Goal: Information Seeking & Learning: Learn about a topic

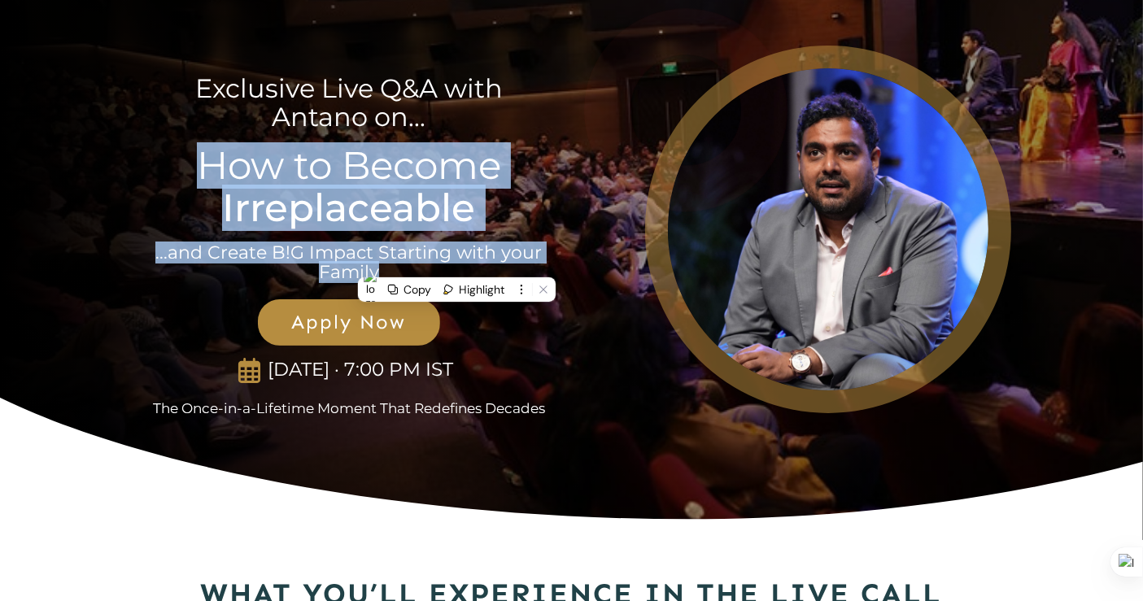
drag, startPoint x: 0, startPoint y: 0, endPoint x: 261, endPoint y: 245, distance: 357.9
click at [261, 245] on p "...and Create B!G Impact Starting with your Family" at bounding box center [349, 262] width 390 height 39
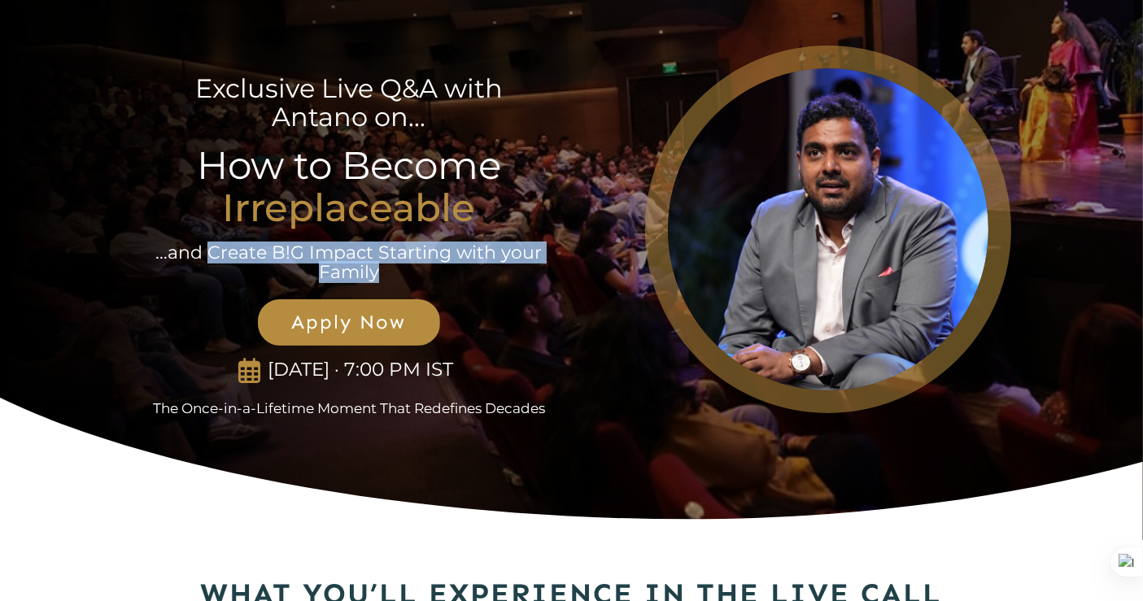
drag, startPoint x: 211, startPoint y: 252, endPoint x: 446, endPoint y: 271, distance: 235.8
click at [446, 271] on p "...and Create B!G Impact Starting with your Family" at bounding box center [349, 262] width 390 height 39
copy p "Create B!G Impact Starting with your Family"
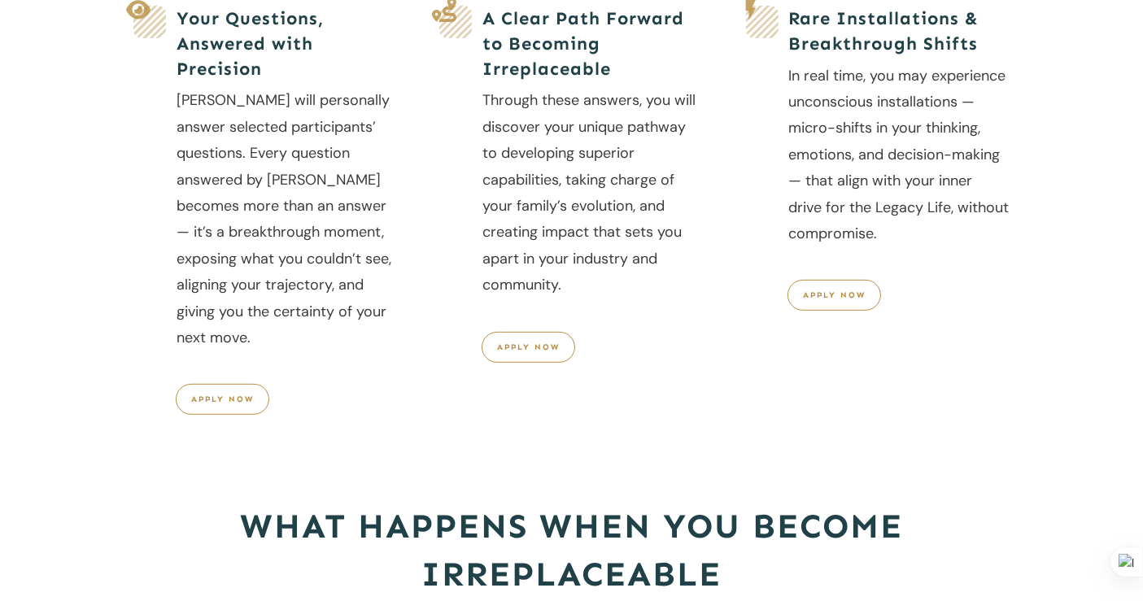
click at [786, 358] on div "Rare Installations & Breakthrough Shifts In real time, you may experience uncon…" at bounding box center [878, 239] width 266 height 468
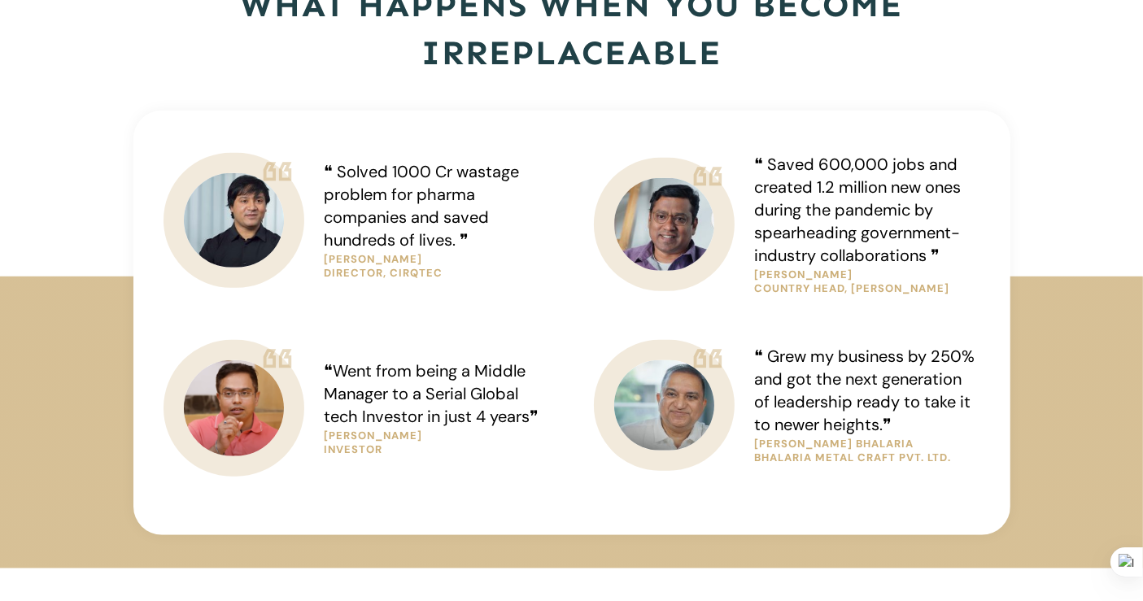
scroll to position [1221, 0]
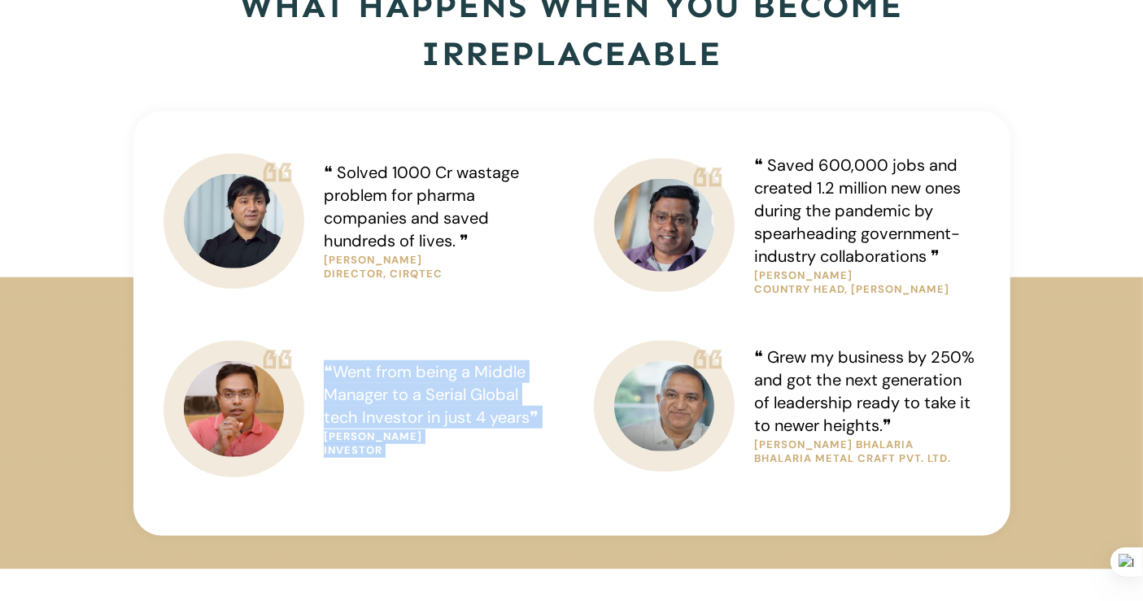
drag, startPoint x: 358, startPoint y: 361, endPoint x: 573, endPoint y: 417, distance: 222.7
click at [573, 417] on div "❝ Went from being a Middle Manager to a Serial Global tech Investor in just 4 y…" at bounding box center [551, 429] width 860 height 181
copy div "❝ Went from being a Middle Manager to a Serial Global tech Investor in just 4 y…"
click at [734, 536] on div at bounding box center [572, 258] width 878 height 556
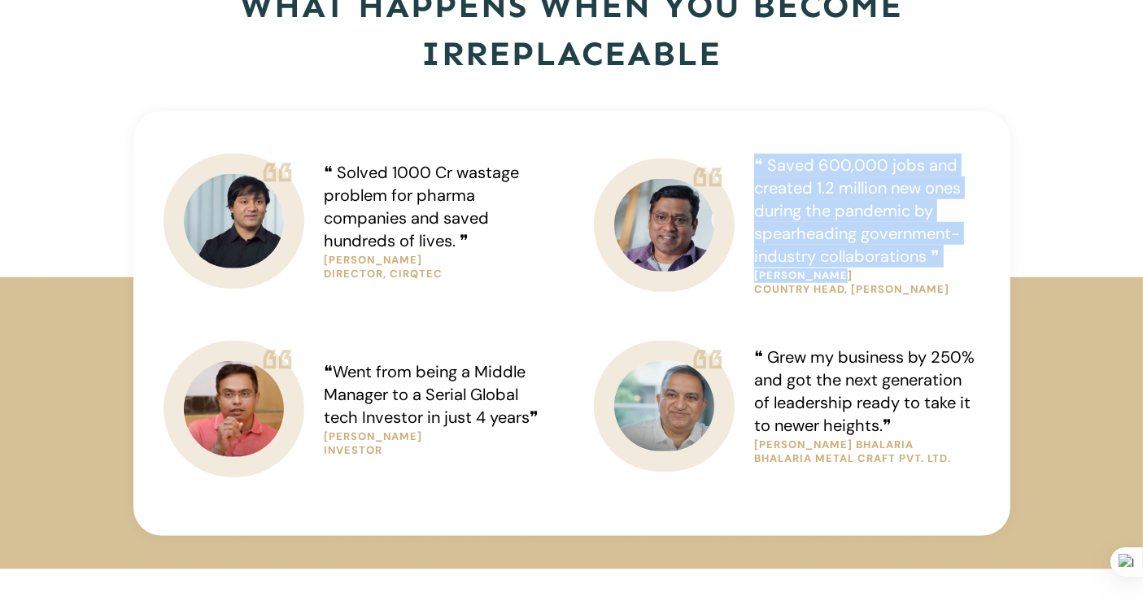
drag, startPoint x: 747, startPoint y: 163, endPoint x: 940, endPoint y: 234, distance: 205.3
click at [951, 266] on div "❝ Saved 600,000 jobs and created 1.2 million new ones during the pandemic by sp…" at bounding box center [860, 225] width 239 height 145
copy span "❝ Saved 600,000 jobs and created 1.2 million new ones during the pandemic by sp…"
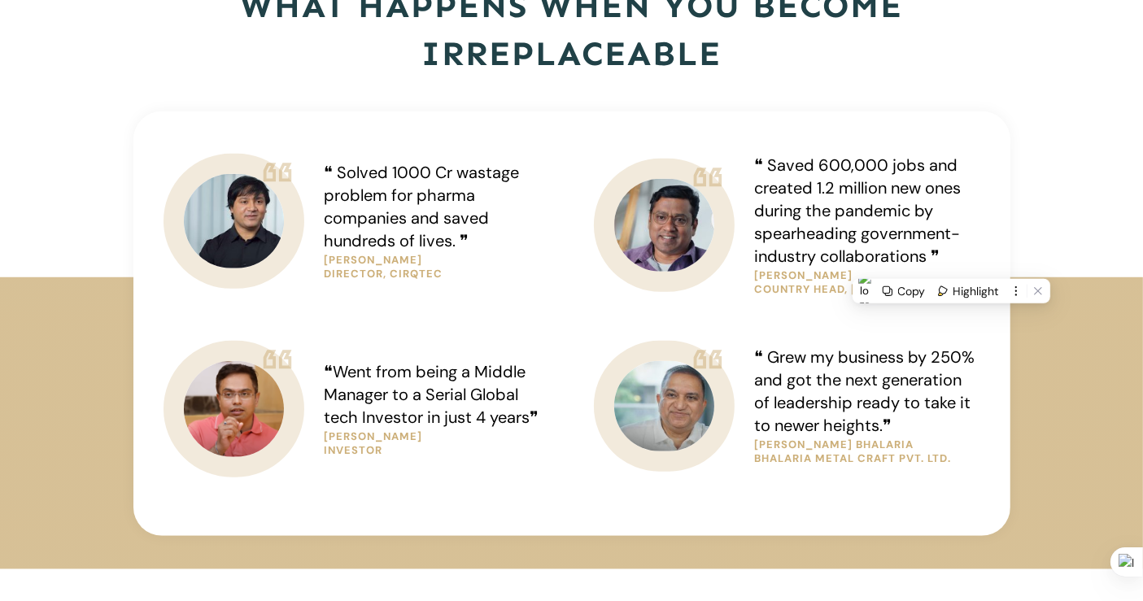
click at [819, 283] on p "country head, [PERSON_NAME]" at bounding box center [866, 290] width 225 height 14
drag, startPoint x: 758, startPoint y: 274, endPoint x: 912, endPoint y: 283, distance: 154.0
click at [912, 283] on div "[PERSON_NAME] country head, clarks" at bounding box center [866, 282] width 227 height 29
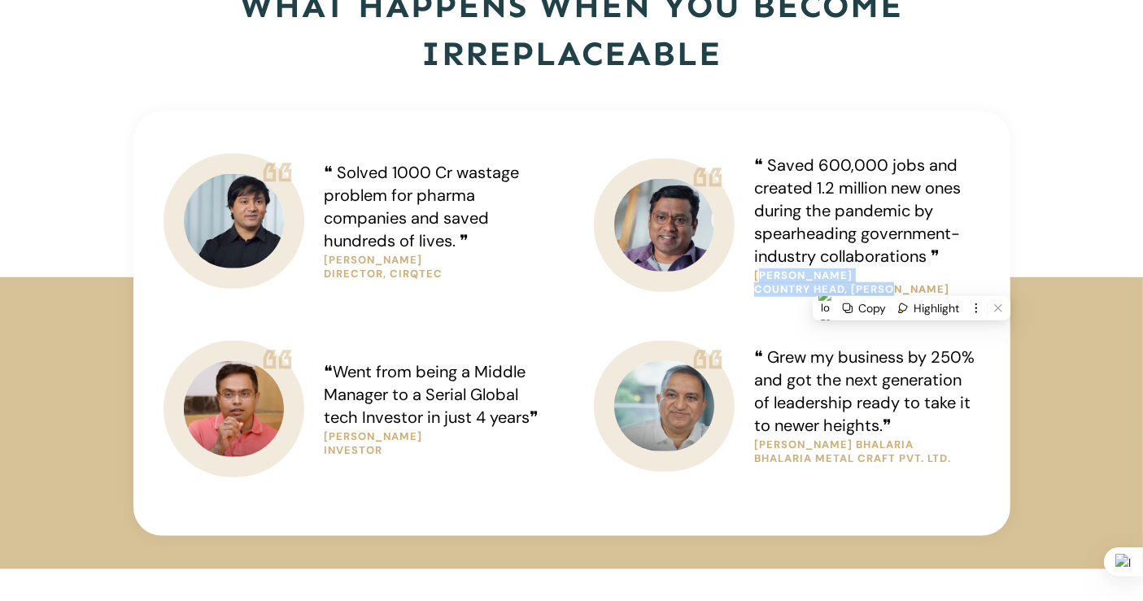
click at [905, 285] on p "country head, [PERSON_NAME]" at bounding box center [866, 290] width 225 height 14
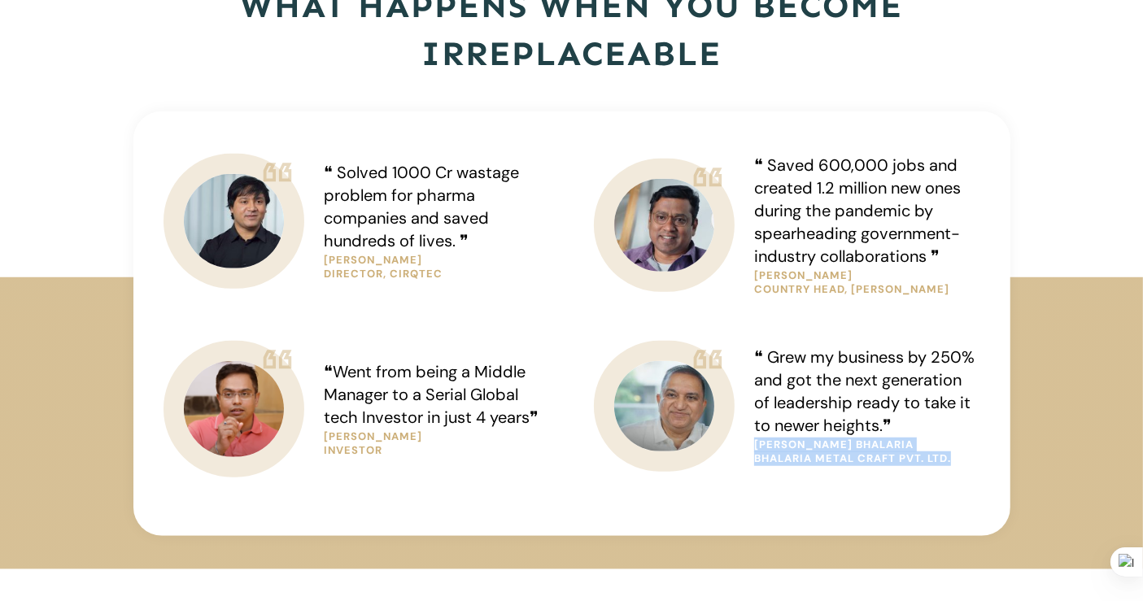
drag, startPoint x: 752, startPoint y: 440, endPoint x: 960, endPoint y: 461, distance: 208.5
click at [960, 461] on div "[PERSON_NAME] bhalaria Bhalaria Metal Craft Pvt. Ltd." at bounding box center [866, 452] width 227 height 29
copy div "[PERSON_NAME] bhalaria Bhalaria Metal Craft Pvt. Ltd."
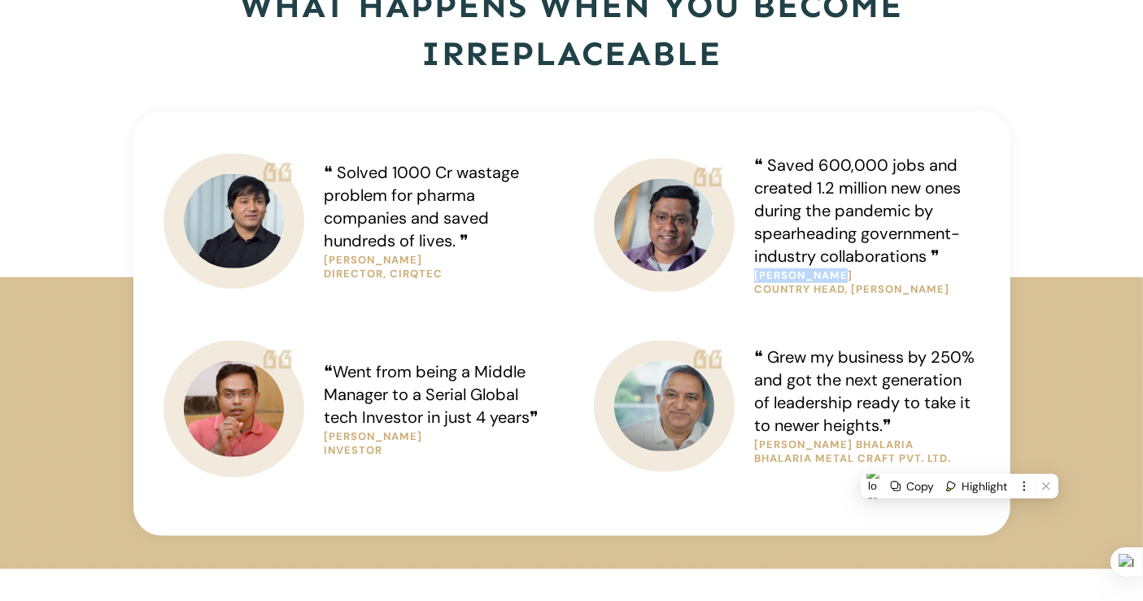
drag, startPoint x: 752, startPoint y: 272, endPoint x: 909, endPoint y: 289, distance: 157.9
click at [909, 289] on div "❝ Saved 600,000 jobs and created 1.2 million new ones during the pandemic by sp…" at bounding box center [860, 225] width 239 height 145
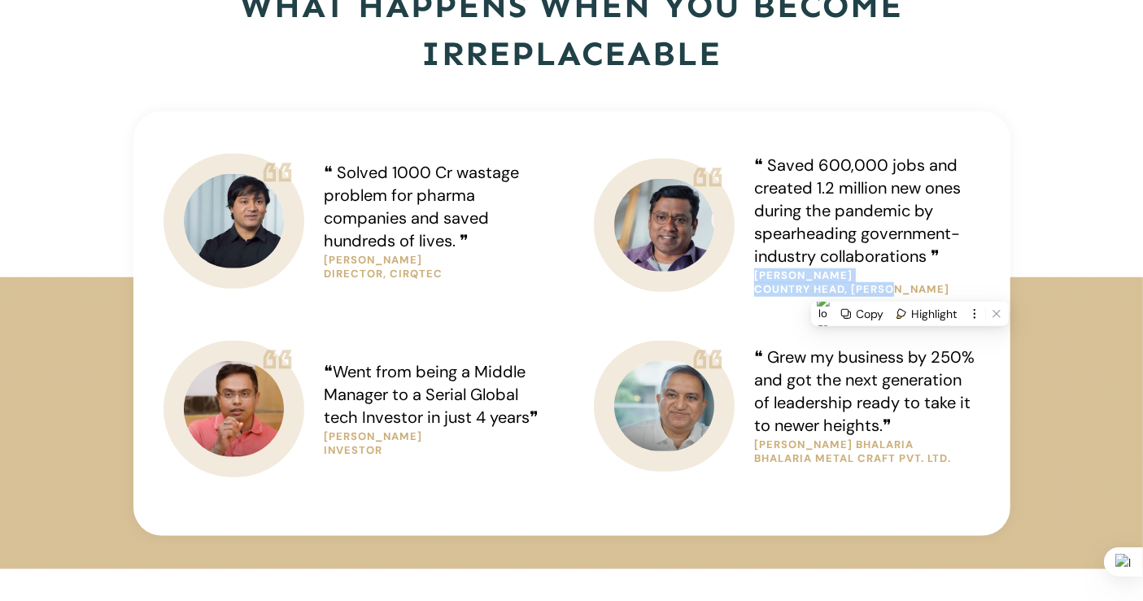
copy div "[PERSON_NAME] country head, clarks"
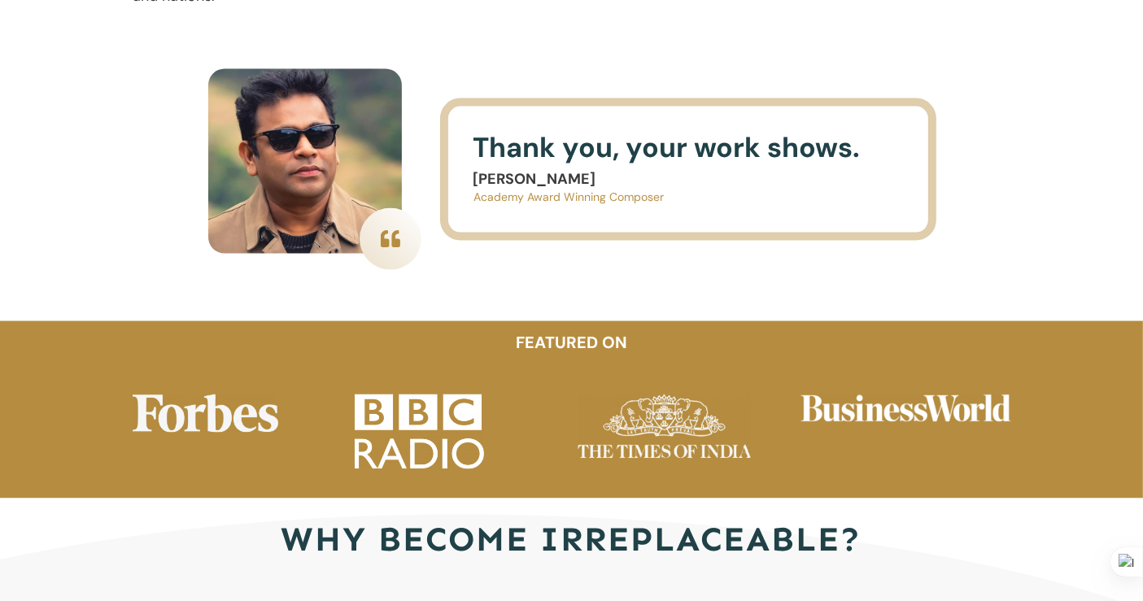
scroll to position [3068, 0]
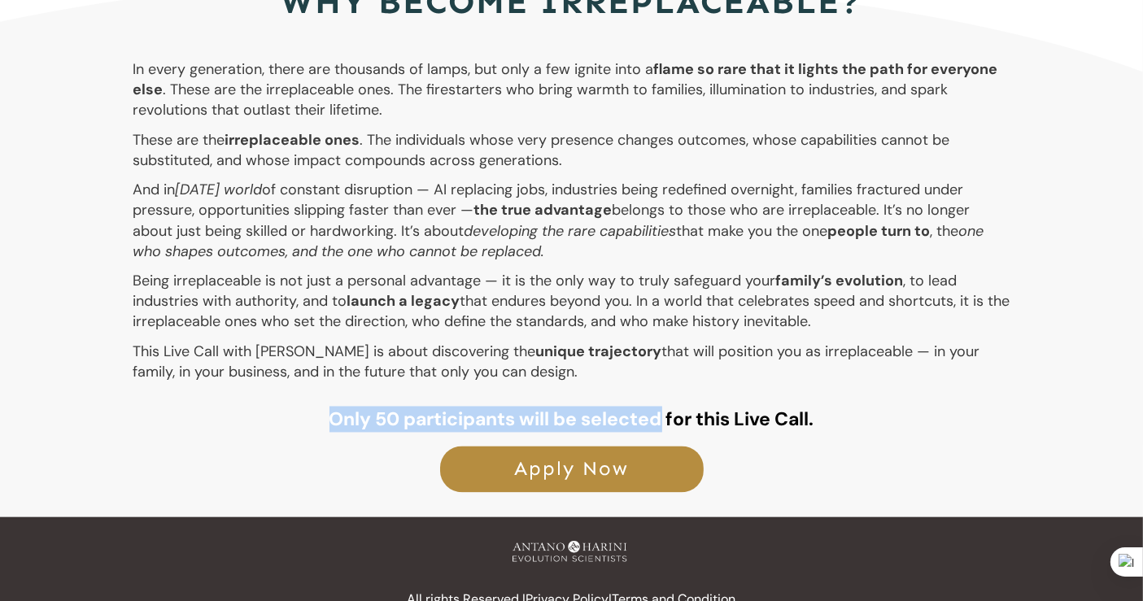
drag, startPoint x: 320, startPoint y: 405, endPoint x: 661, endPoint y: 387, distance: 341.2
click at [661, 407] on p "Only 50 participants will be selected for this Live Call." at bounding box center [571, 424] width 877 height 35
copy strong "Only 50 participants will be selected"
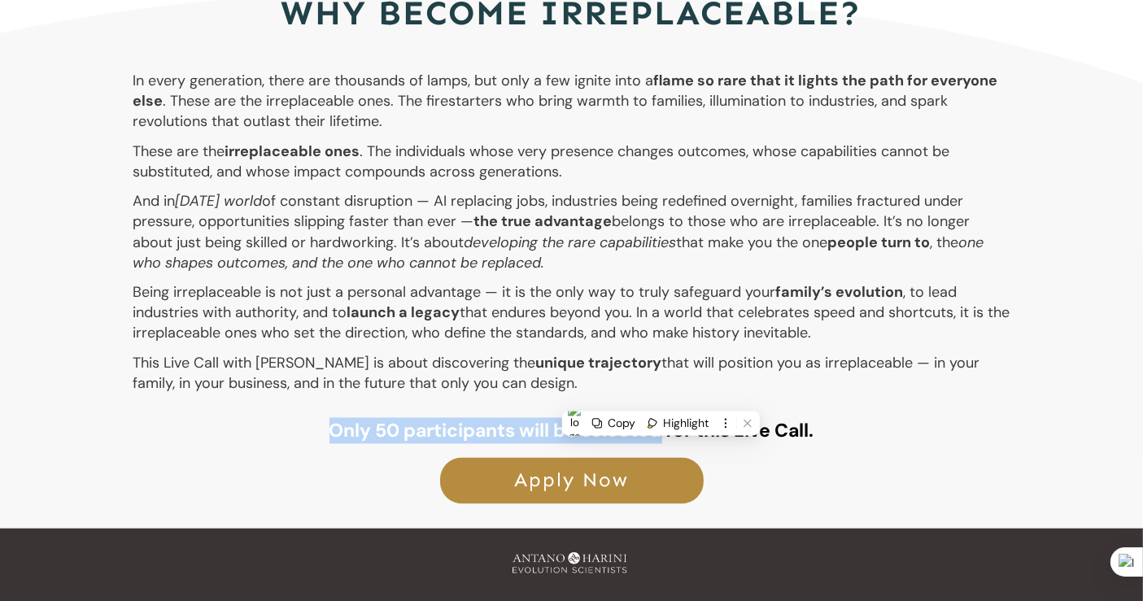
click at [725, 232] on p "And in [DATE] world of constant disruption — AI replacing jobs, industries bein…" at bounding box center [571, 237] width 877 height 91
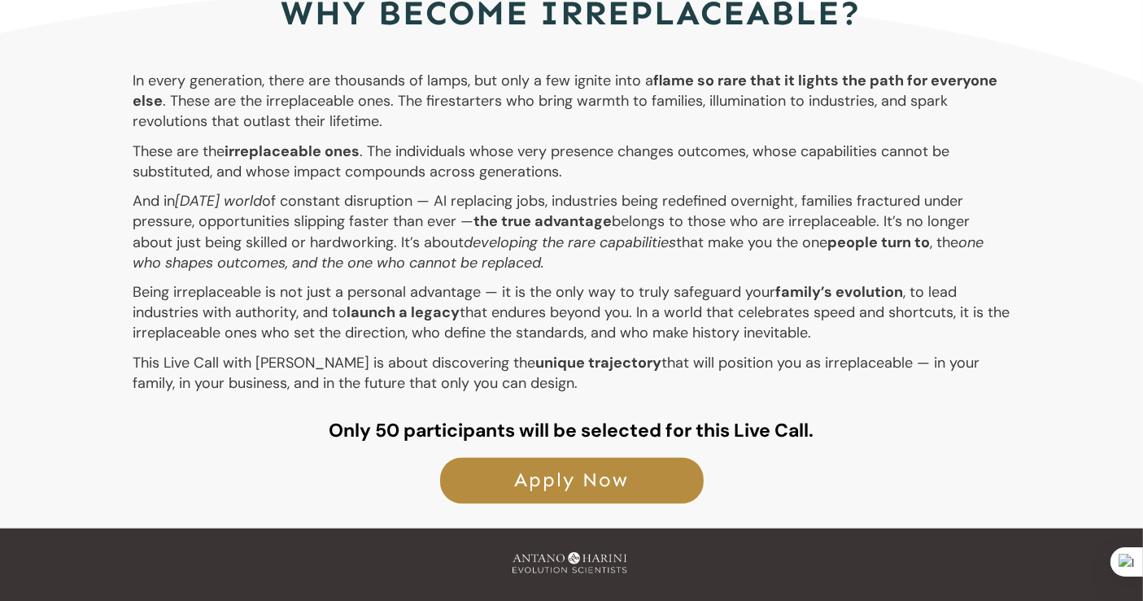
scroll to position [2530, 0]
